Goal: Obtain resource: Obtain resource

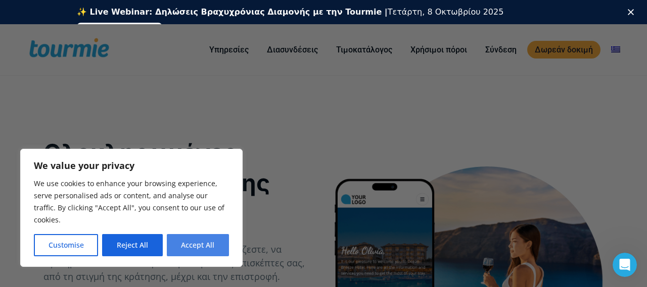
click at [194, 253] on button "Accept All" at bounding box center [198, 245] width 62 height 22
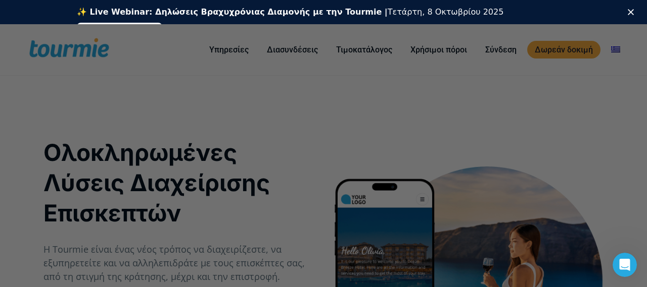
checkbox input "true"
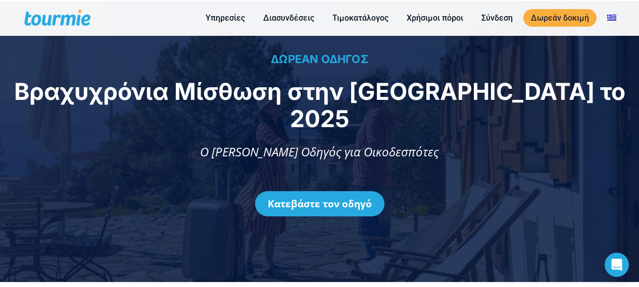
scroll to position [51, 0]
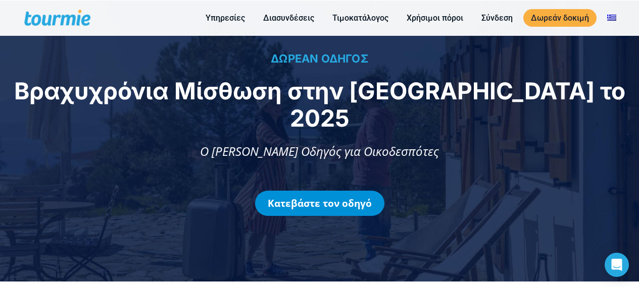
click at [339, 191] on link "Κατεβάστε τον οδηγό" at bounding box center [319, 203] width 129 height 25
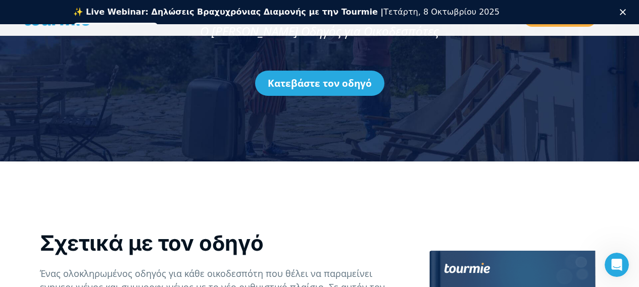
scroll to position [194, 0]
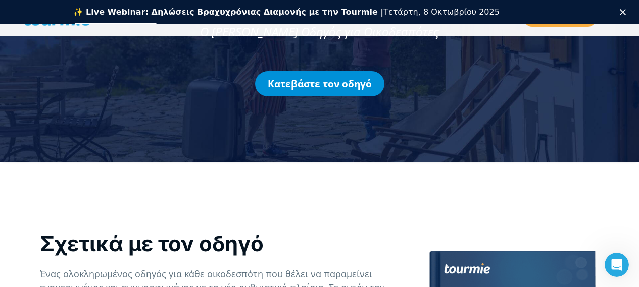
click at [282, 71] on link "Κατεβάστε τον οδηγό" at bounding box center [319, 83] width 129 height 25
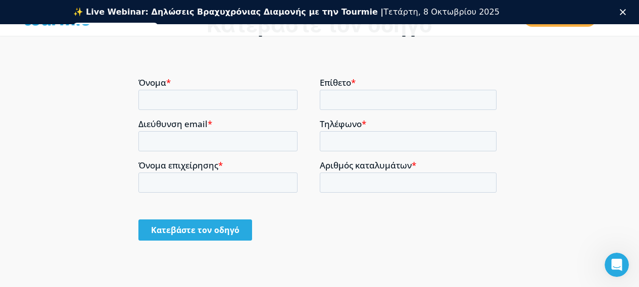
scroll to position [801, 0]
